Goal: Book appointment/travel/reservation

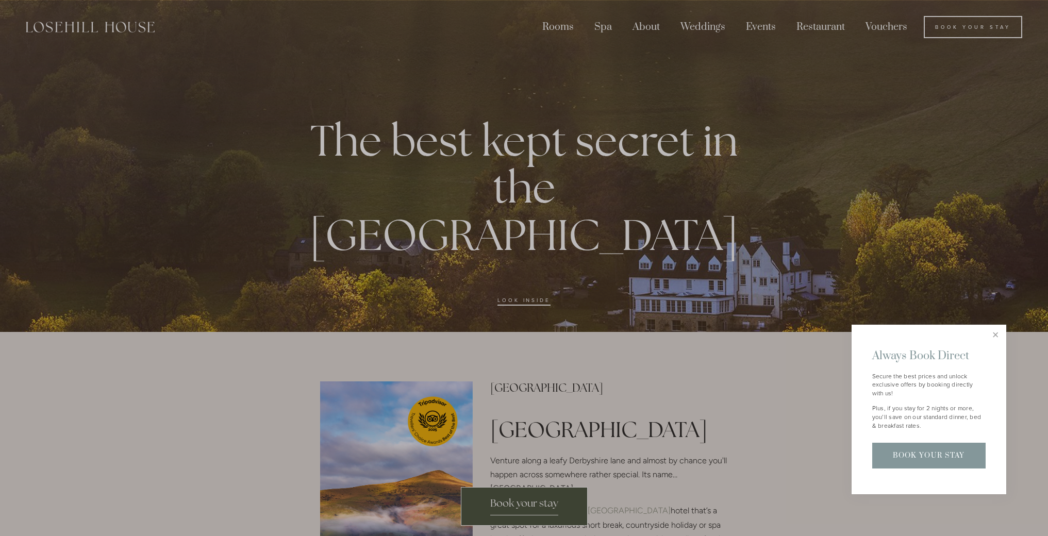
click at [606, 23] on div at bounding box center [524, 268] width 1048 height 536
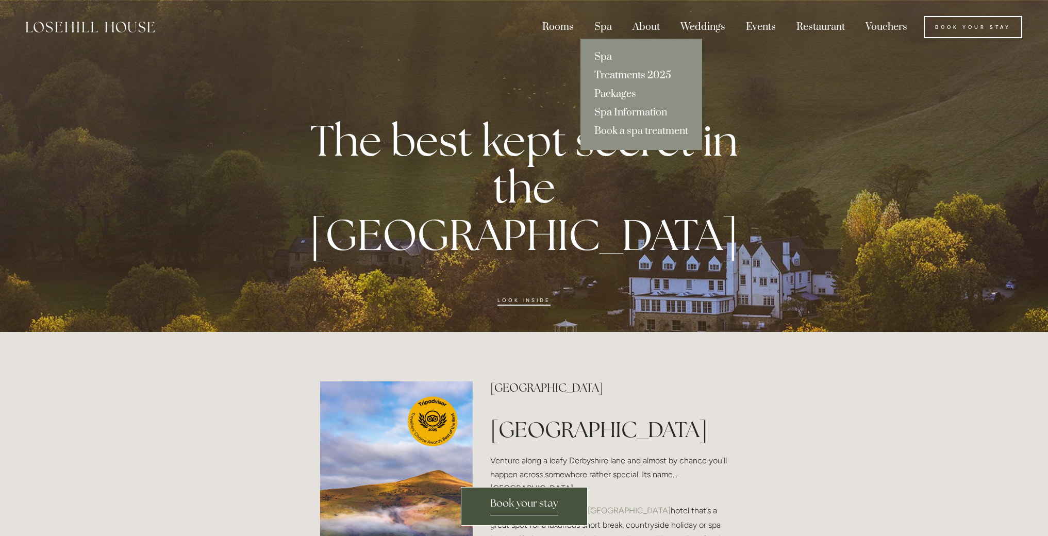
click at [608, 95] on link "Packages" at bounding box center [641, 94] width 122 height 19
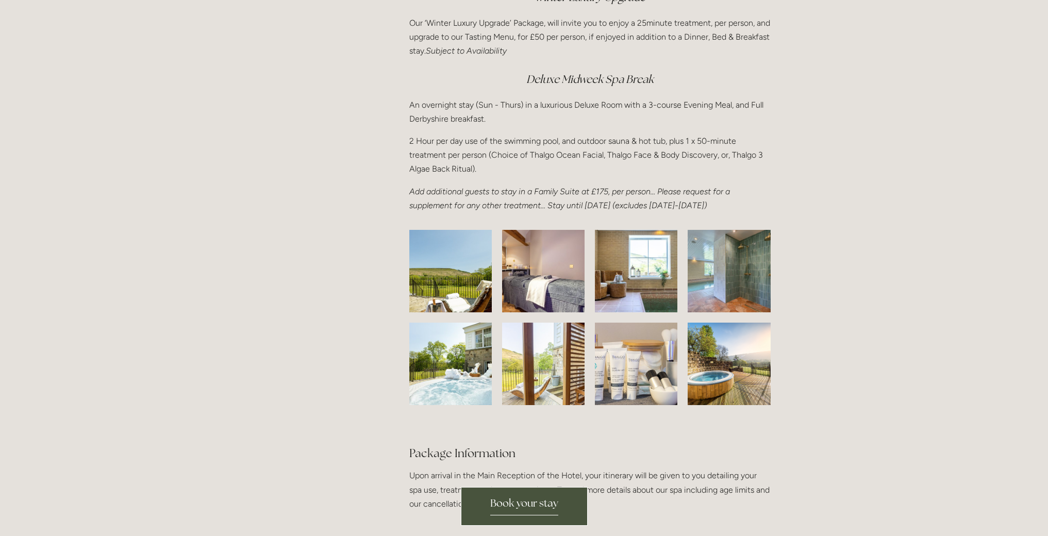
scroll to position [1544, 0]
click at [455, 284] on img at bounding box center [451, 271] width 130 height 82
click at [553, 295] on img at bounding box center [543, 271] width 121 height 82
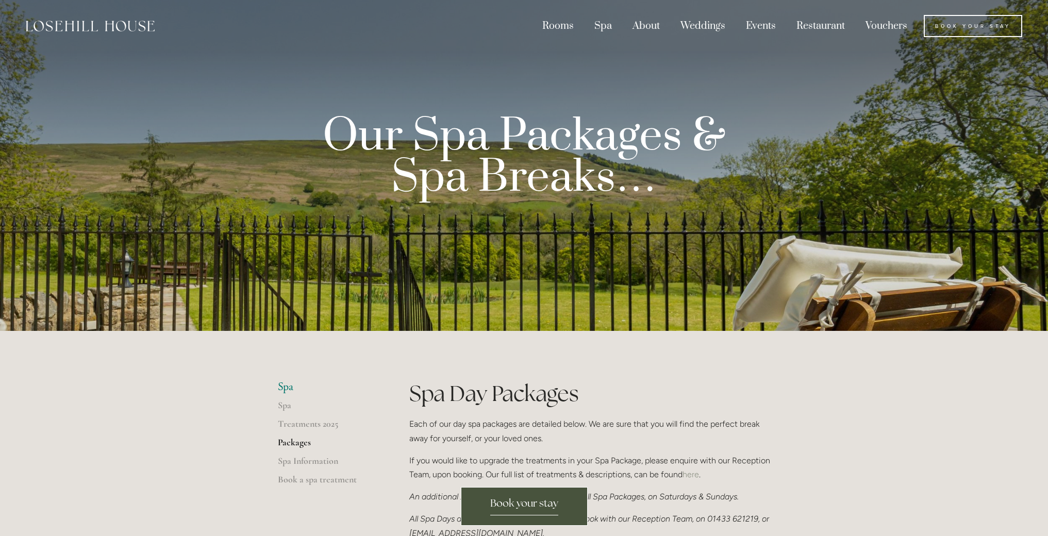
scroll to position [0, 0]
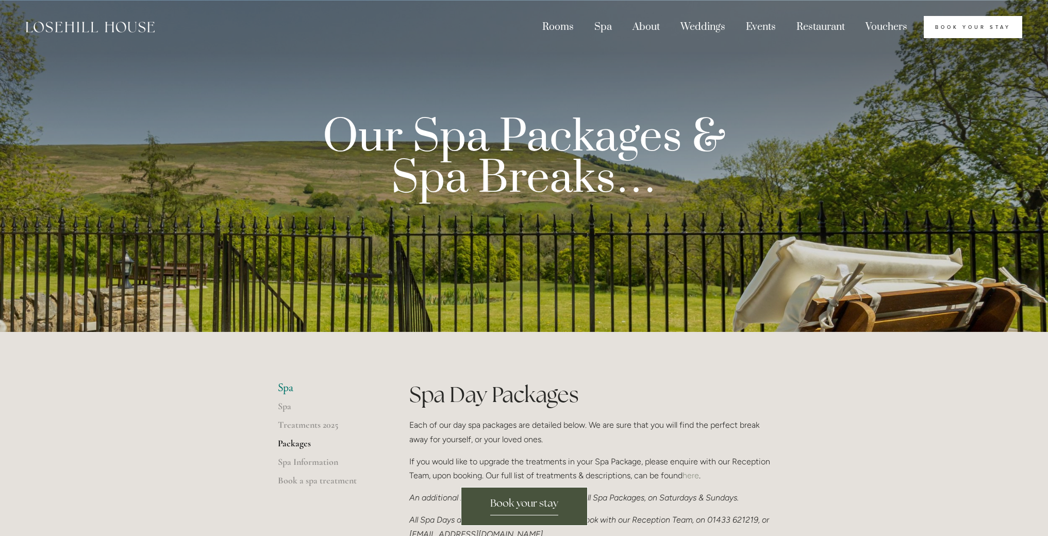
click at [937, 25] on link "Book Your Stay" at bounding box center [973, 27] width 98 height 23
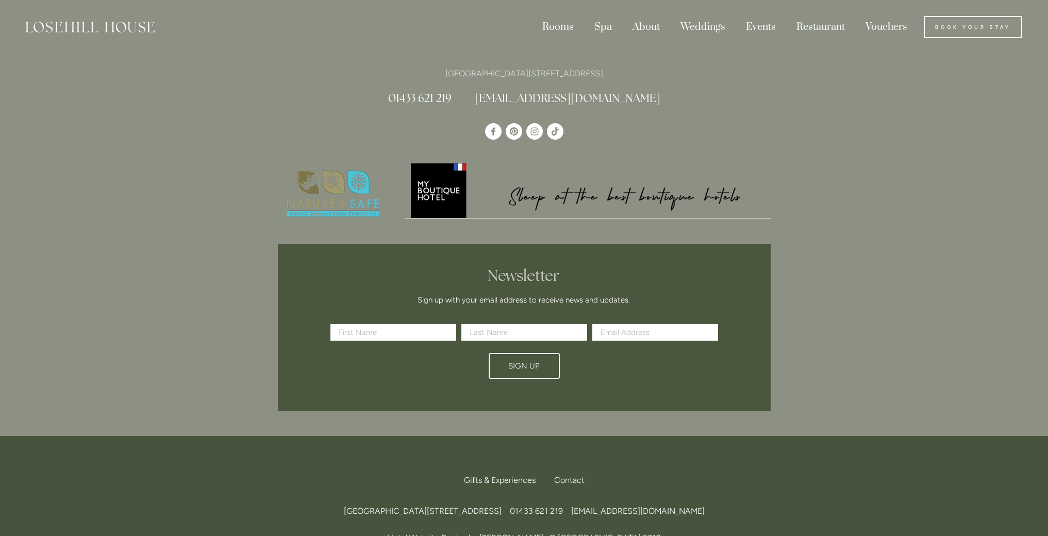
click at [444, 193] on img at bounding box center [587, 189] width 365 height 57
click at [943, 22] on link "Book Your Stay" at bounding box center [973, 27] width 98 height 23
click at [874, 91] on link "[DATE] Lunch Menu" at bounding box center [841, 94] width 119 height 19
